Goal: Task Accomplishment & Management: Use online tool/utility

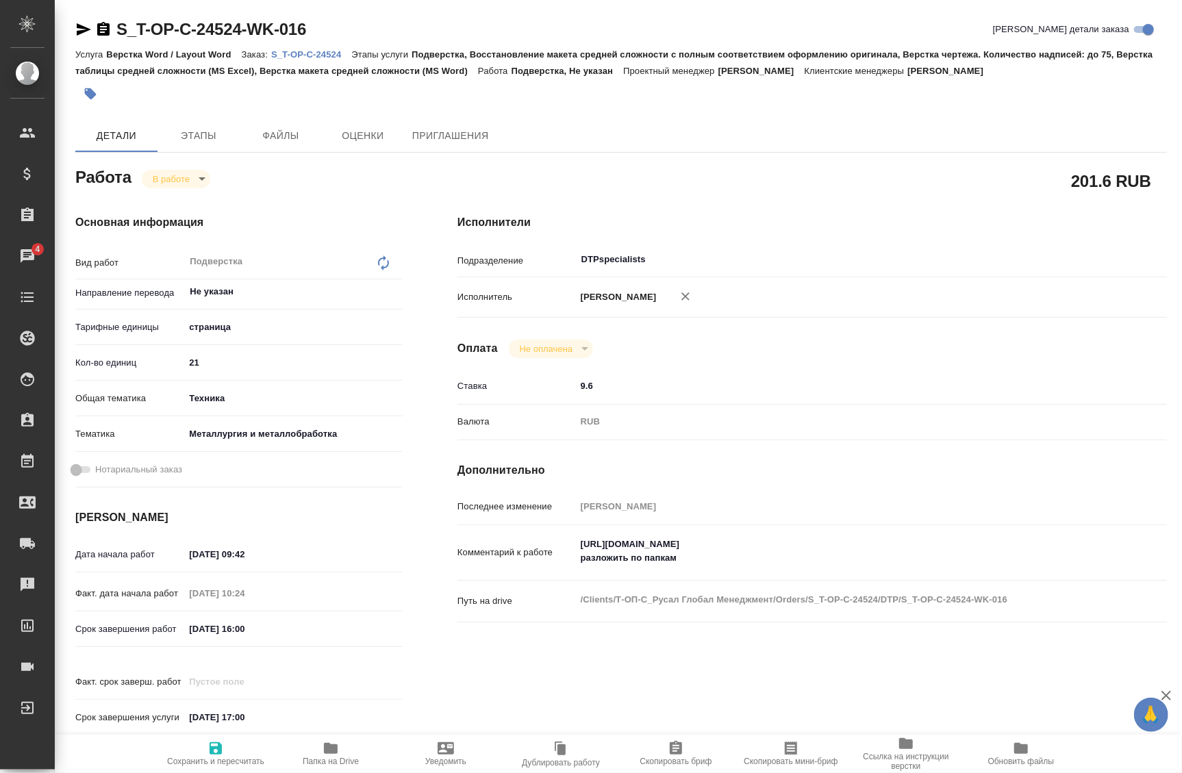
click at [326, 744] on icon "button" at bounding box center [331, 748] width 14 height 11
click at [199, 181] on body "🙏 .cls-1 fill:#fff; AWATERA Badanyan Artak Клиенты Спецификации Заказы 4 Чаты T…" at bounding box center [591, 386] width 1182 height 773
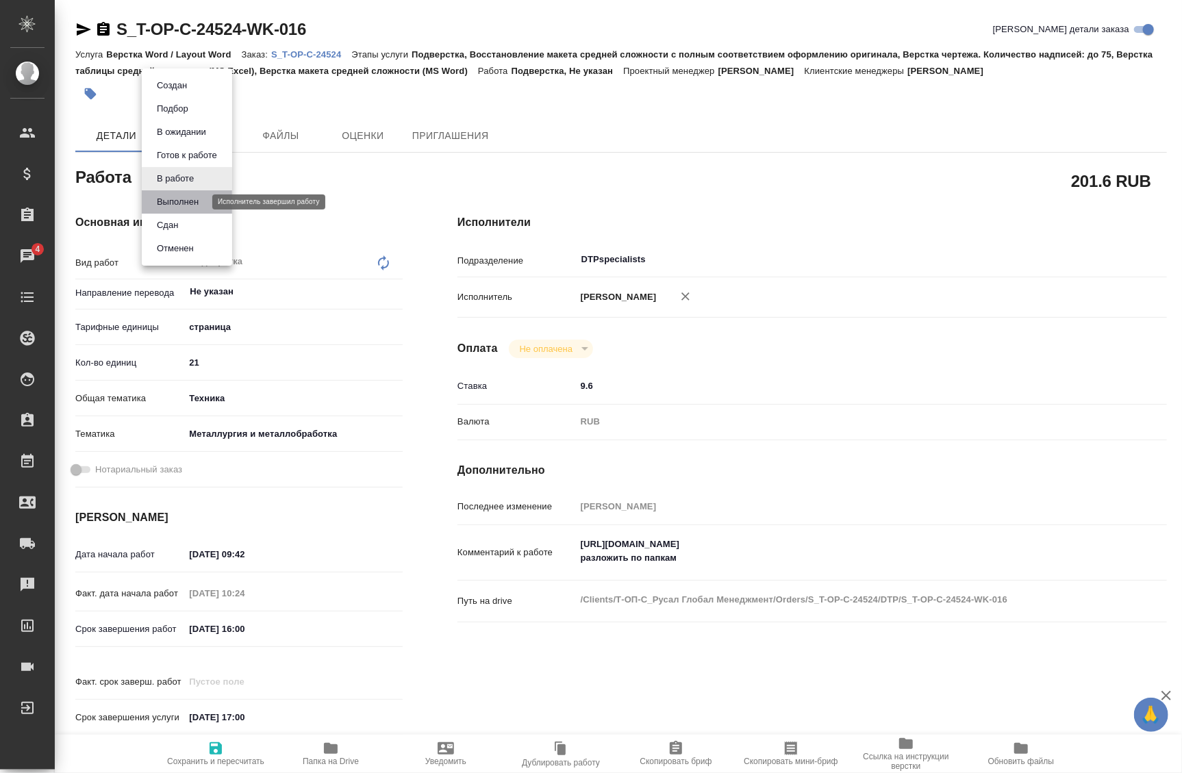
click at [179, 201] on button "Выполнен" at bounding box center [178, 201] width 50 height 15
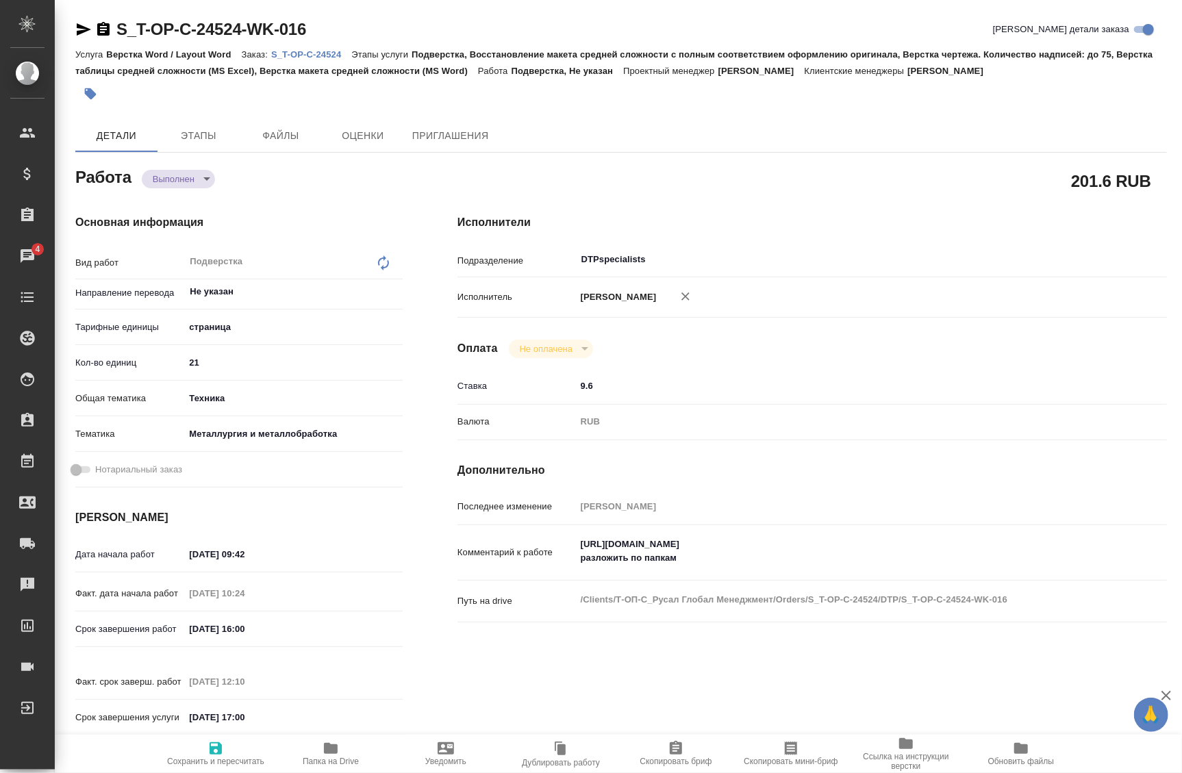
type textarea "x"
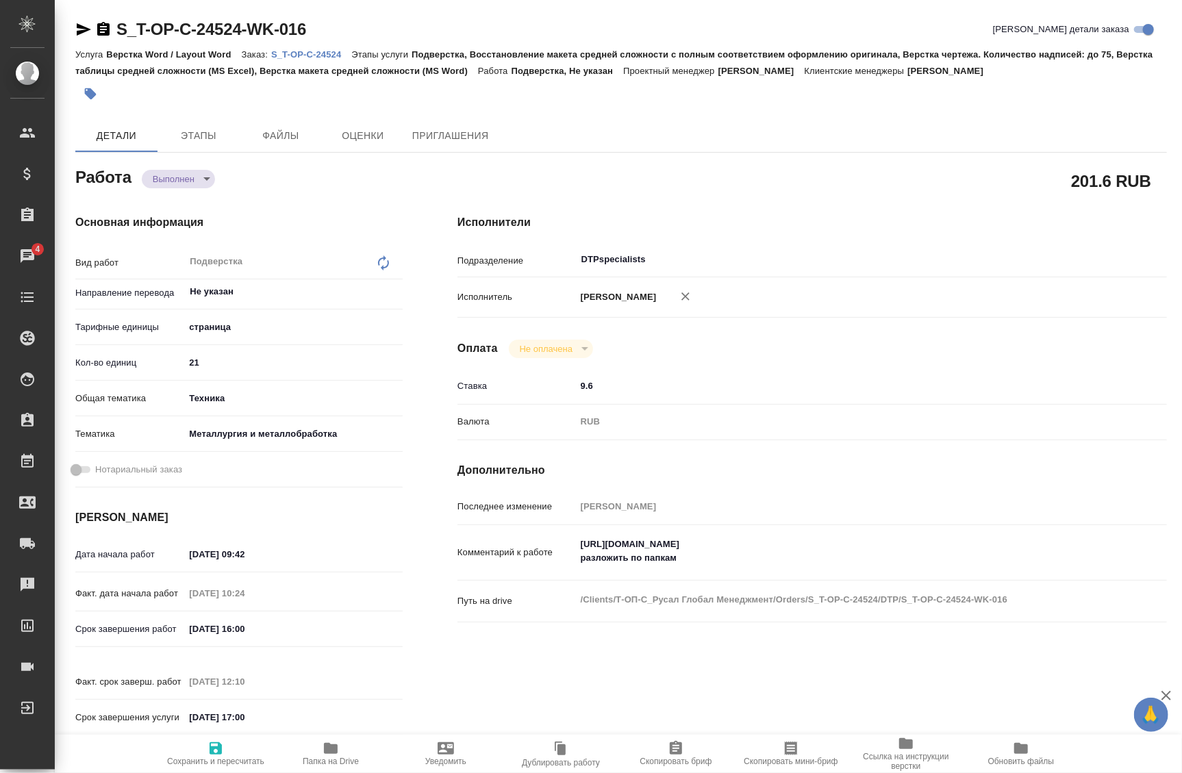
type textarea "x"
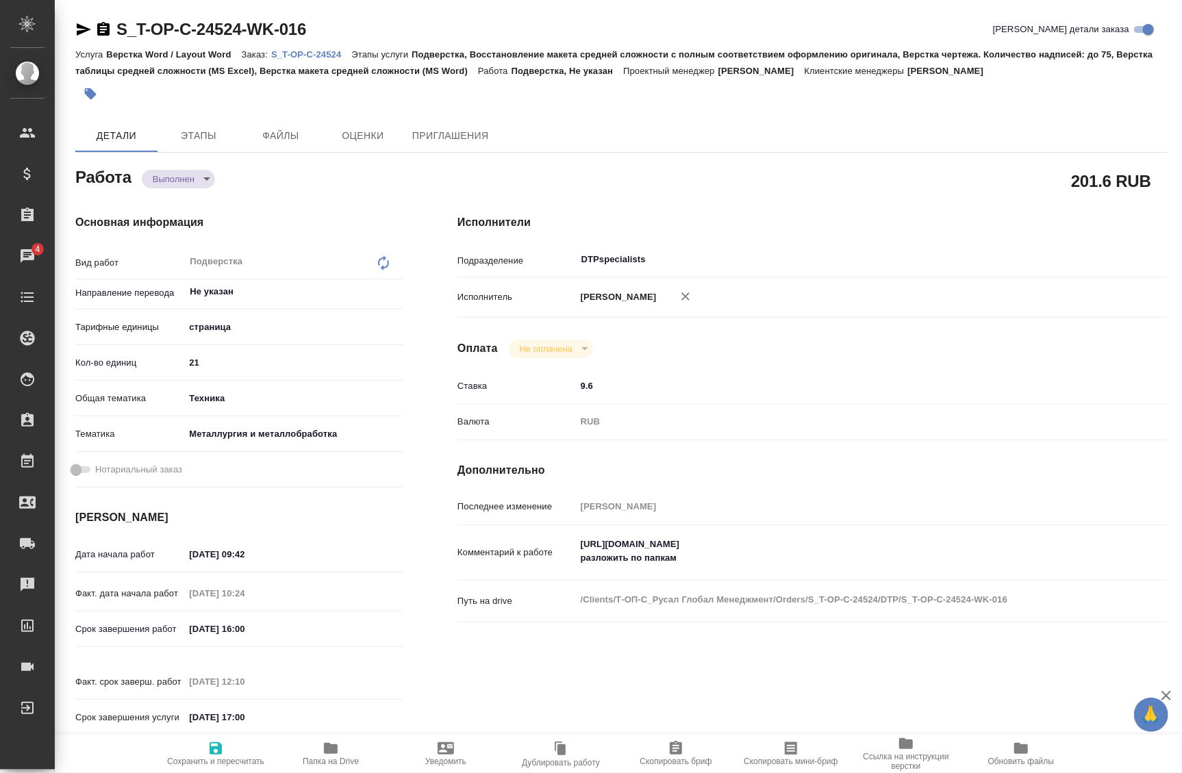
type textarea "x"
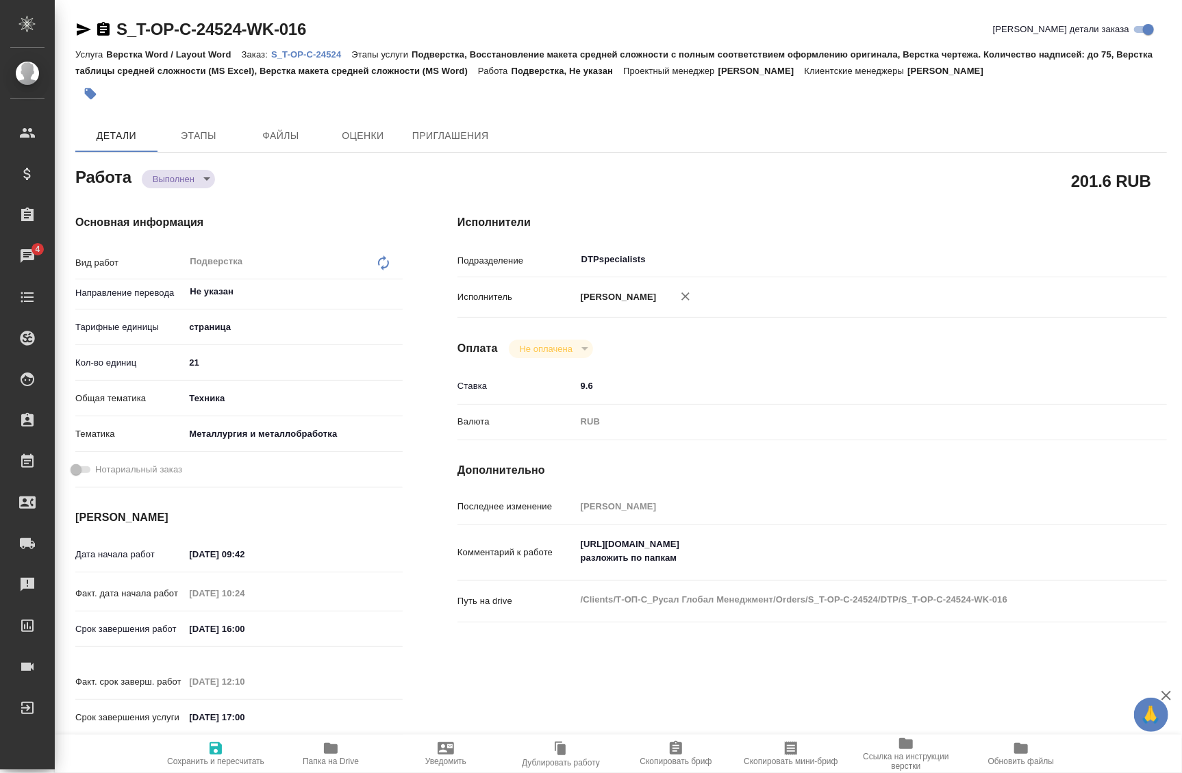
type textarea "x"
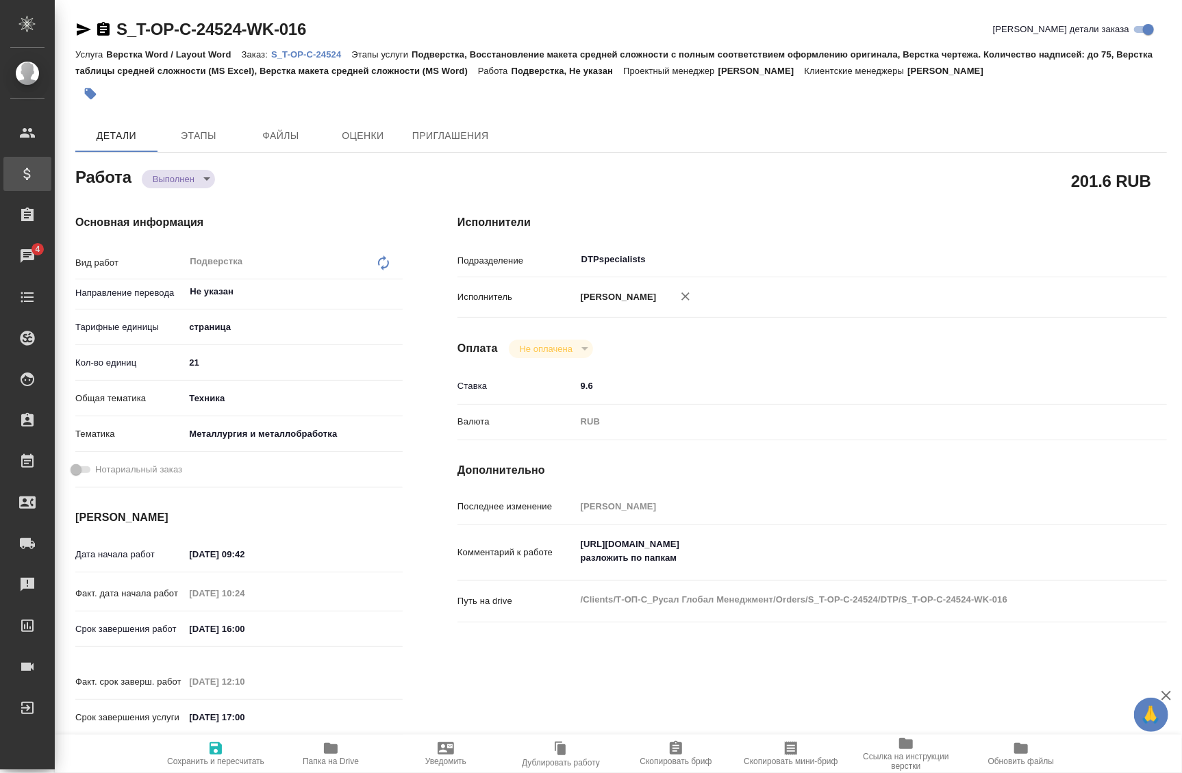
type textarea "x"
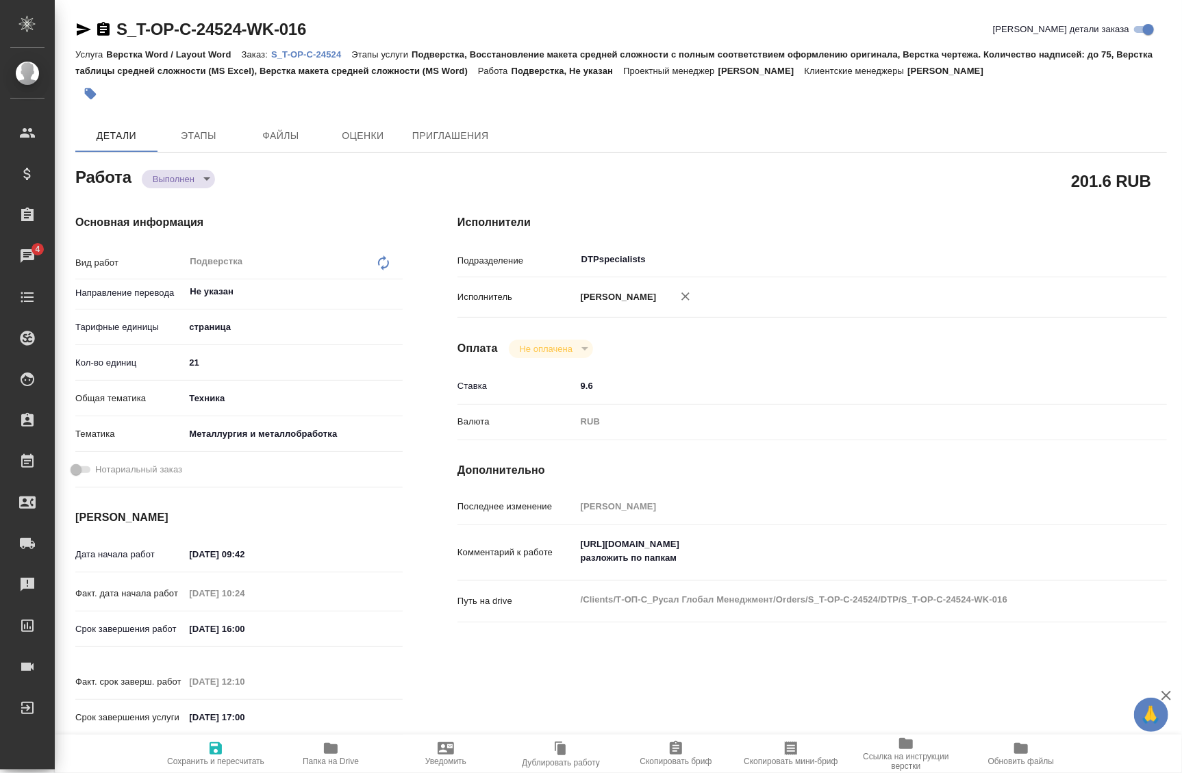
type textarea "x"
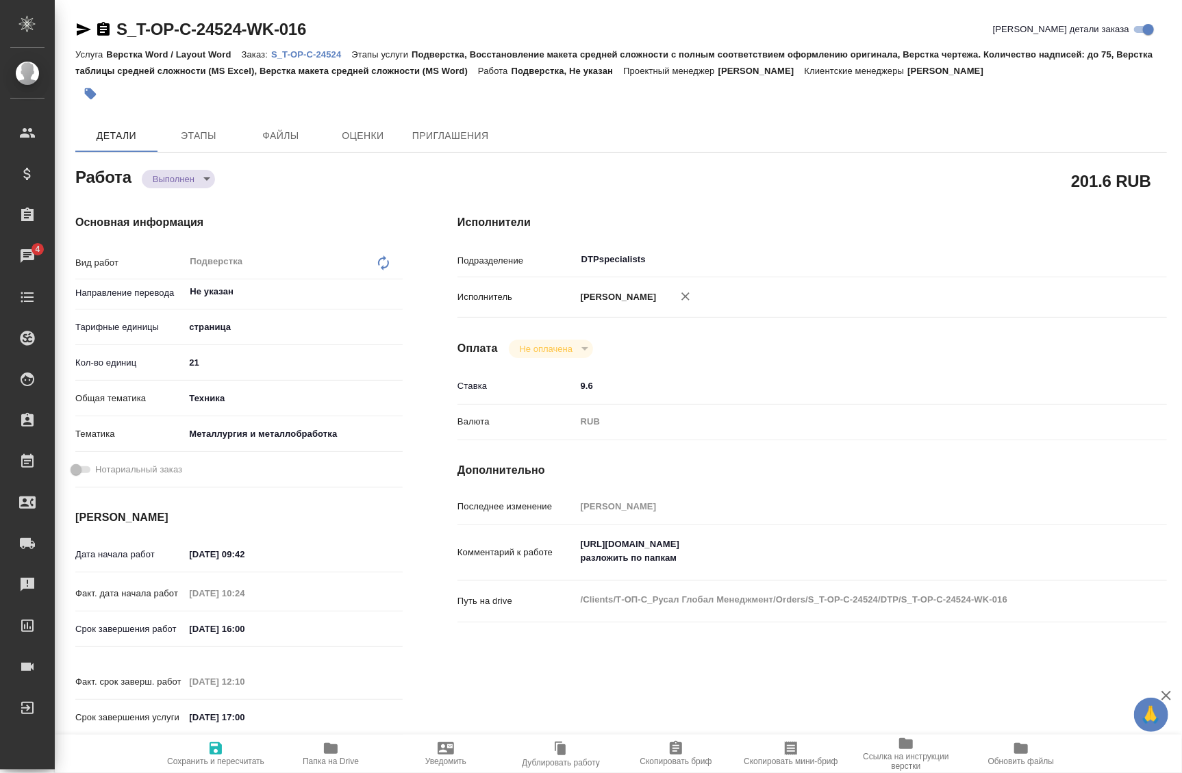
type textarea "x"
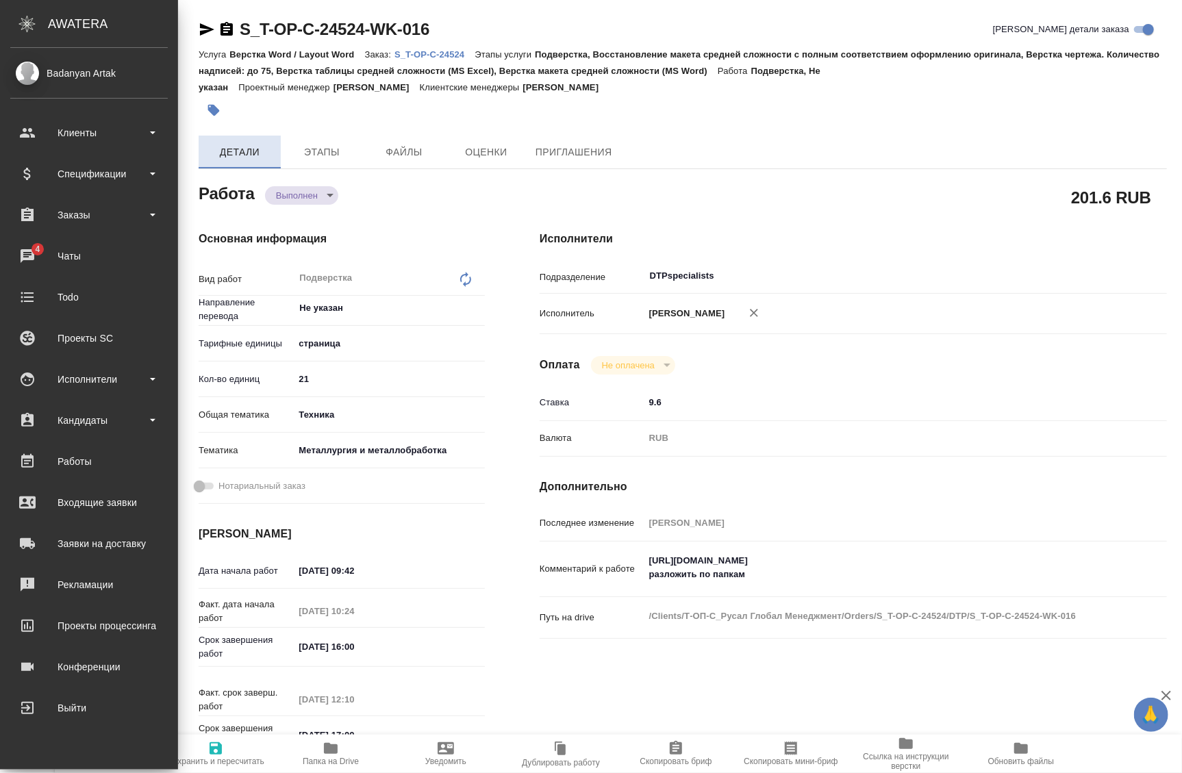
type textarea "x"
